Goal: Transaction & Acquisition: Subscribe to service/newsletter

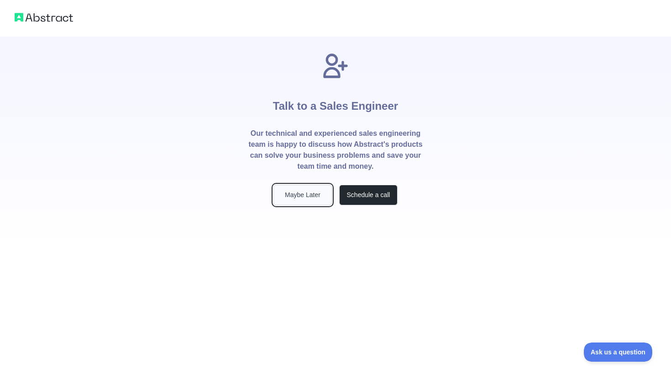
click at [307, 195] on button "Maybe Later" at bounding box center [303, 195] width 58 height 21
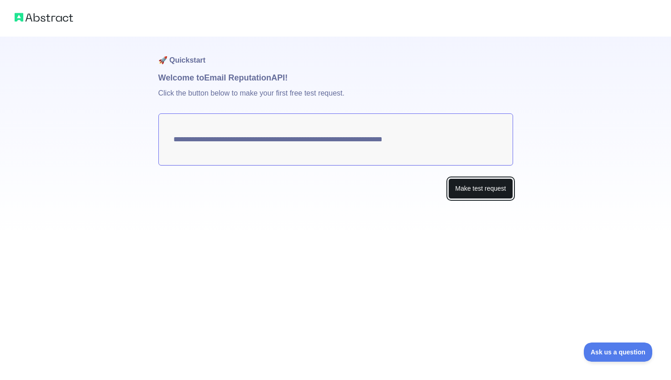
click at [490, 191] on button "Make test request" at bounding box center [481, 188] width 64 height 21
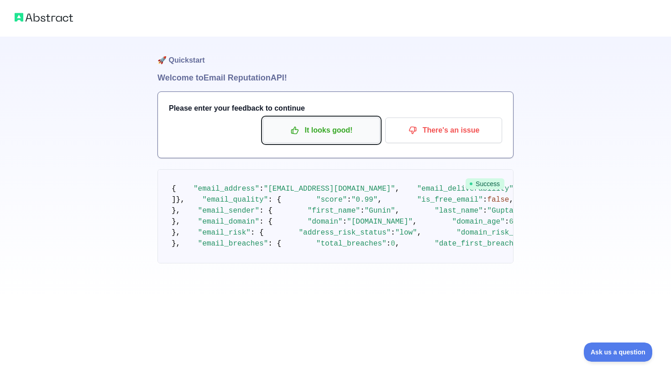
click at [320, 135] on p "It looks good!" at bounding box center [321, 130] width 103 height 16
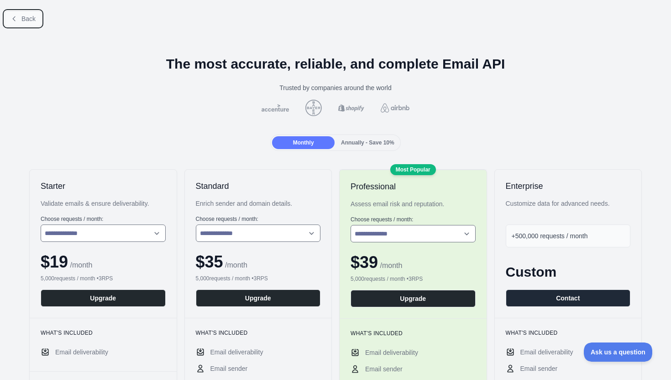
click at [21, 17] on button "Back" at bounding box center [23, 19] width 37 height 16
